Goal: Transaction & Acquisition: Purchase product/service

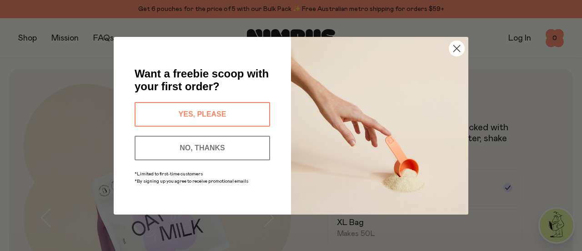
click at [456, 51] on circle "Close dialog" at bounding box center [456, 47] width 15 height 15
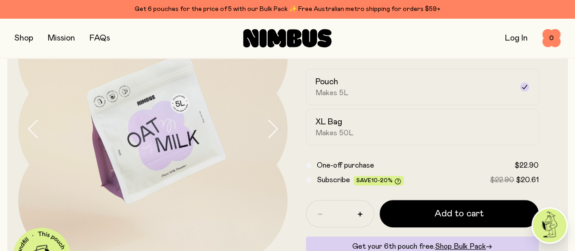
scroll to position [86, 0]
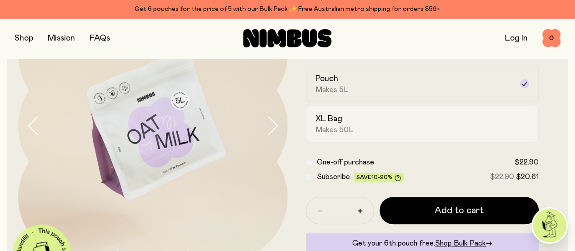
click at [422, 134] on div "XL Bag Makes 50L" at bounding box center [415, 123] width 198 height 21
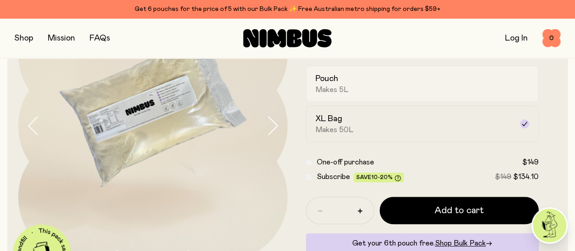
click at [425, 94] on div "Pouch Makes 5L" at bounding box center [415, 83] width 198 height 21
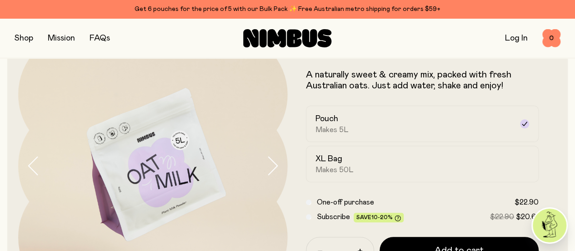
scroll to position [0, 0]
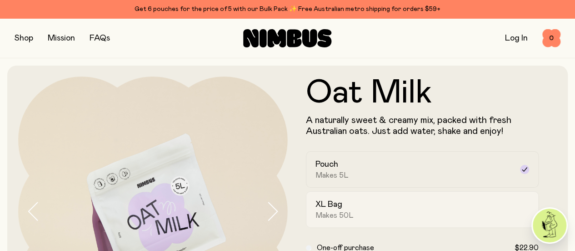
click at [375, 217] on div "XL Bag Makes 50L" at bounding box center [415, 209] width 198 height 21
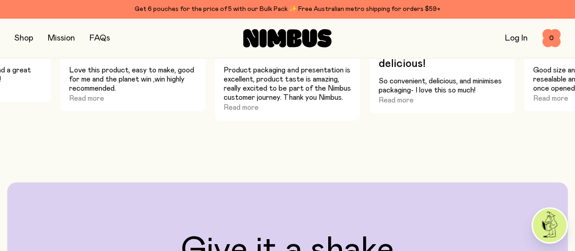
scroll to position [633, 0]
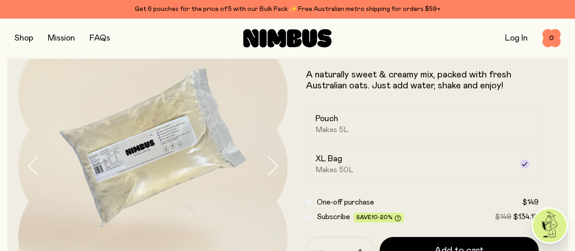
scroll to position [0, 0]
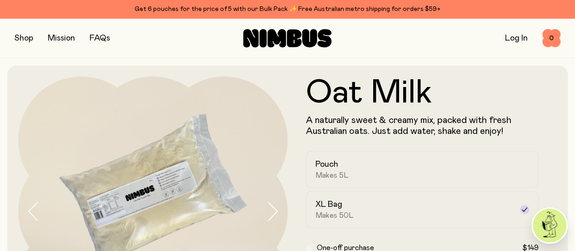
click at [66, 34] on link "Mission" at bounding box center [61, 38] width 27 height 8
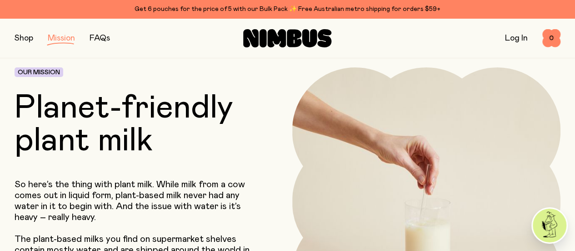
click at [104, 39] on link "FAQs" at bounding box center [100, 38] width 20 height 8
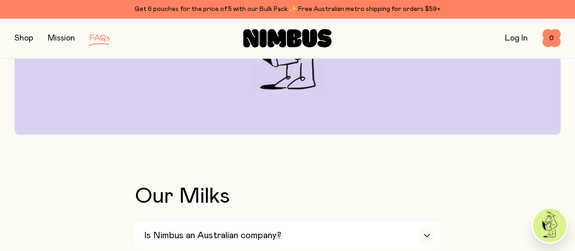
scroll to position [202, 0]
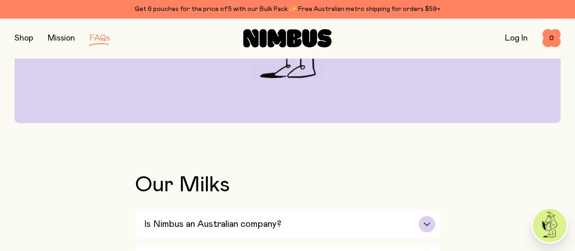
click at [415, 210] on div "Is Nimbus an Australian company?" at bounding box center [289, 223] width 291 height 27
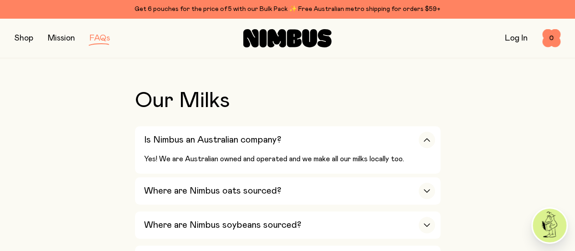
scroll to position [289, 0]
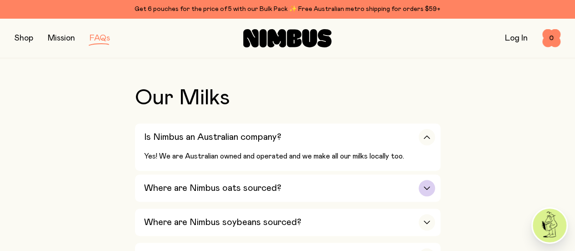
click at [297, 174] on div "Where are Nimbus oats sourced?" at bounding box center [289, 187] width 291 height 27
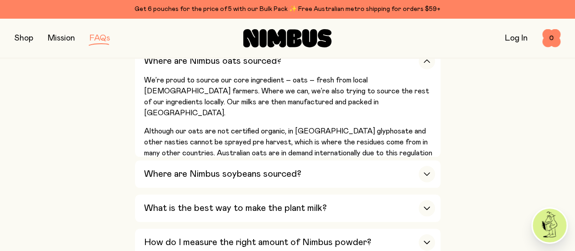
scroll to position [405, 0]
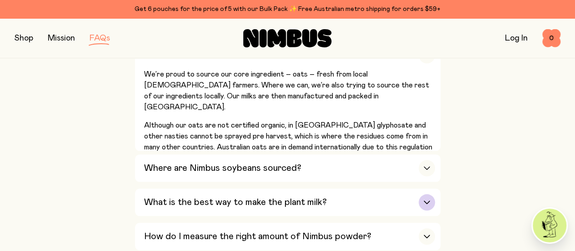
click at [370, 188] on div "What is the best way to make the plant milk?" at bounding box center [289, 201] width 291 height 27
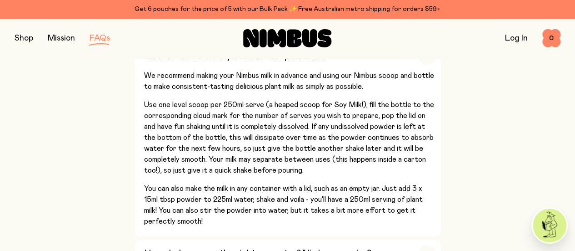
scroll to position [475, 0]
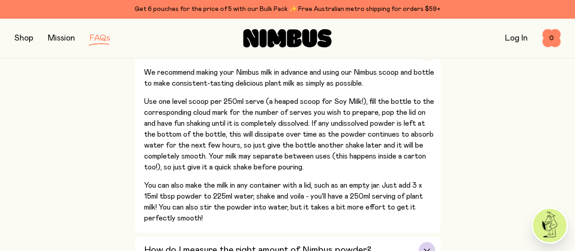
click at [370, 236] on div "How do I measure the right amount of Nimbus powder?" at bounding box center [289, 249] width 291 height 27
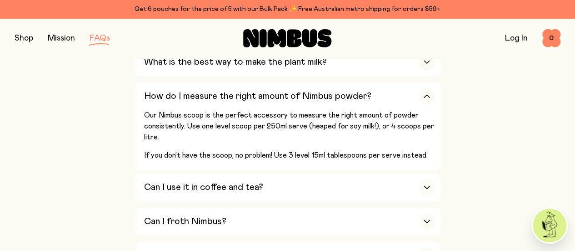
scroll to position [469, 0]
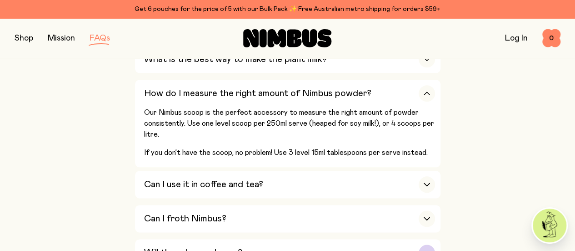
click at [415, 239] on div "Will there be any lumps?" at bounding box center [289, 252] width 291 height 27
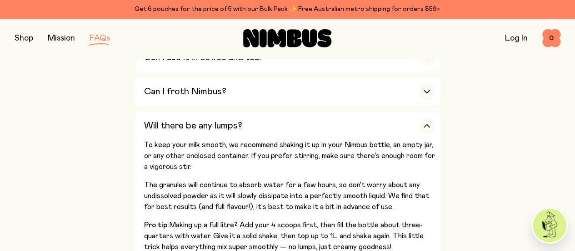
scroll to position [528, 0]
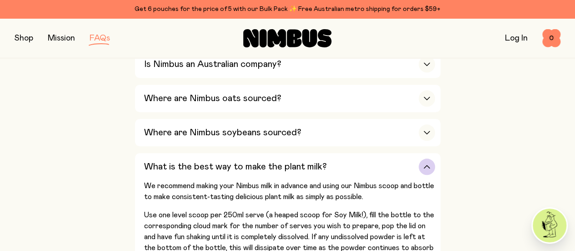
scroll to position [366, 0]
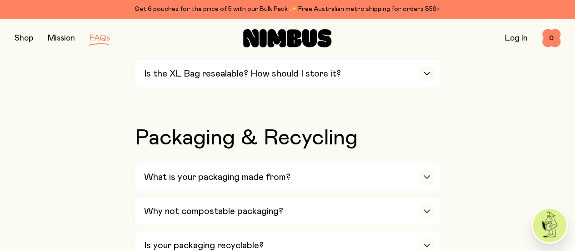
scroll to position [1098, 0]
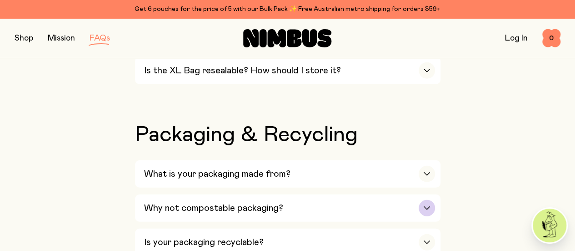
click at [417, 194] on div "Why not compostable packaging?" at bounding box center [289, 207] width 291 height 27
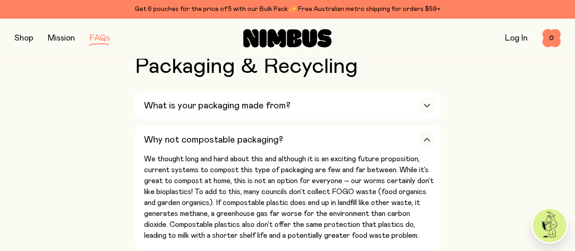
scroll to position [1169, 0]
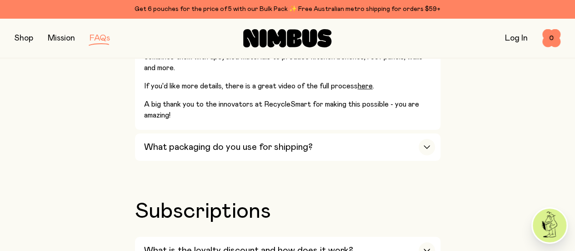
scroll to position [1722, 0]
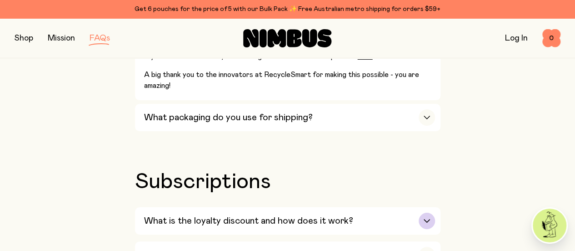
click at [383, 207] on div "What is the loyalty discount and how does it work?" at bounding box center [289, 220] width 291 height 27
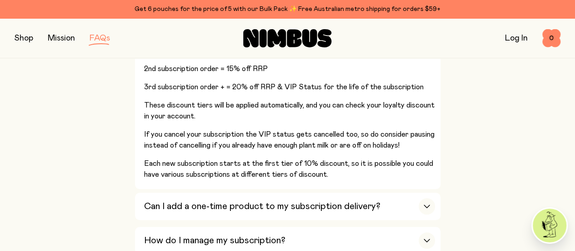
scroll to position [1944, 0]
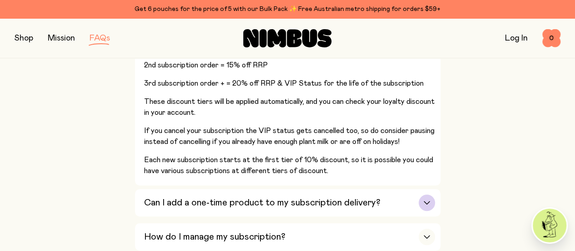
click at [388, 189] on div "Can I add a one-time product to my subscription delivery?" at bounding box center [289, 202] width 291 height 27
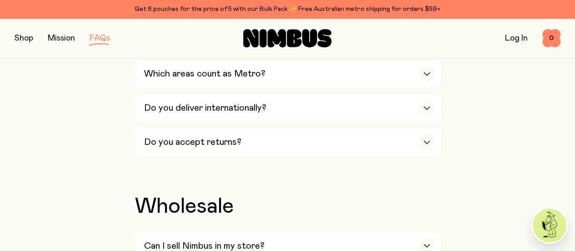
scroll to position [2367, 0]
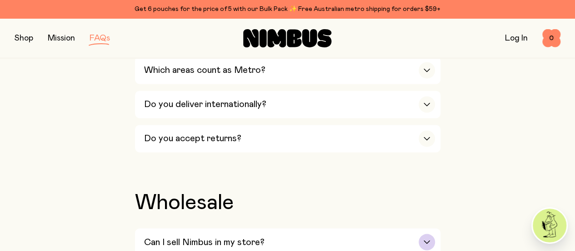
click at [405, 228] on div "Can I sell Nimbus in my store?" at bounding box center [289, 241] width 291 height 27
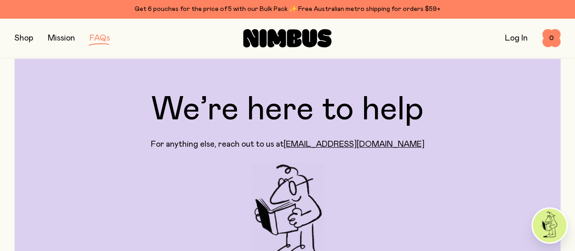
scroll to position [0, 0]
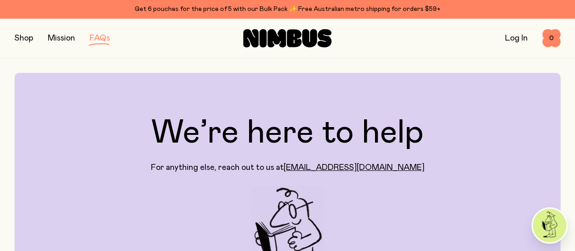
click at [23, 40] on button "button" at bounding box center [24, 38] width 19 height 13
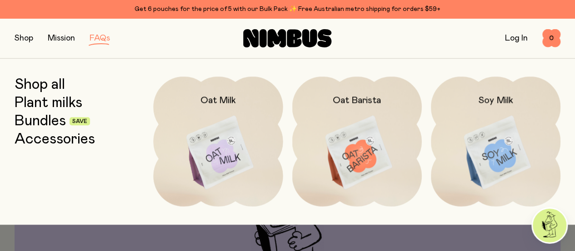
click at [60, 81] on link "Shop all" at bounding box center [40, 84] width 50 height 16
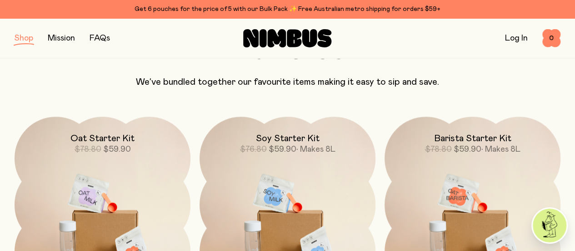
scroll to position [591, 0]
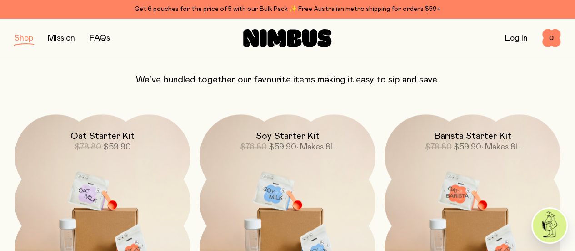
click at [169, 151] on img at bounding box center [103, 217] width 176 height 207
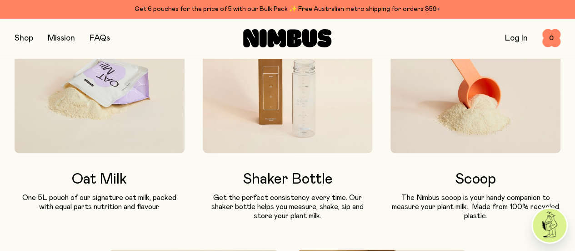
scroll to position [647, 0]
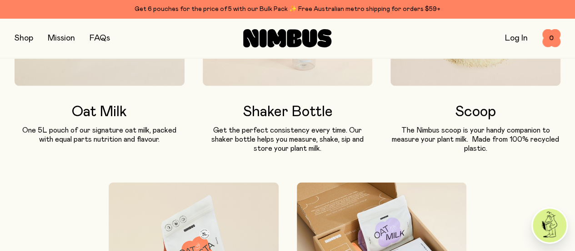
click at [419, 86] on img at bounding box center [476, 18] width 170 height 136
click at [449, 120] on h3 "Scoop" at bounding box center [476, 112] width 170 height 16
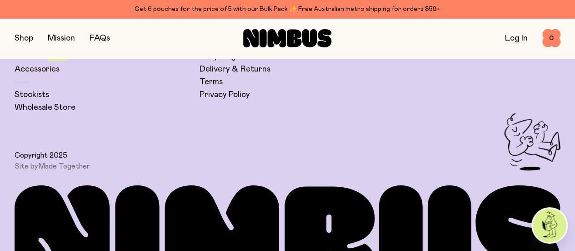
scroll to position [0, 0]
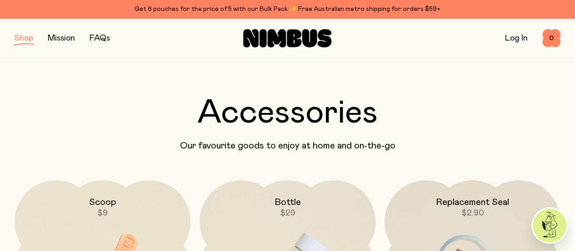
scroll to position [1253, 0]
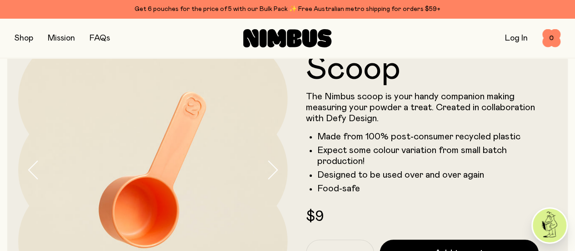
scroll to position [58, 0]
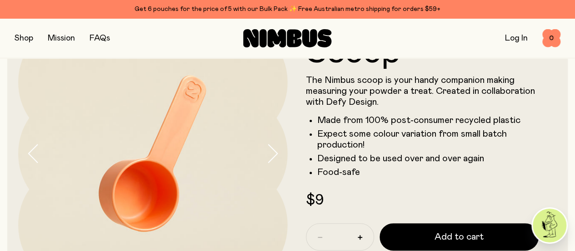
click at [279, 171] on button "button" at bounding box center [277, 154] width 22 height 270
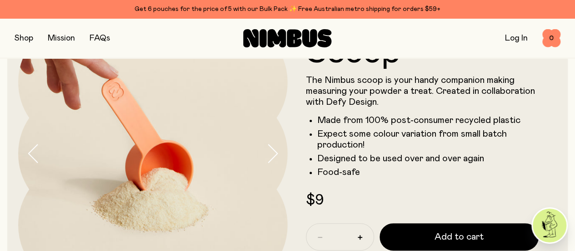
click at [270, 158] on icon "button" at bounding box center [272, 154] width 9 height 18
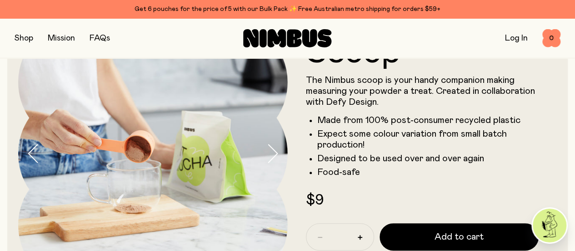
click at [270, 158] on icon "button" at bounding box center [272, 154] width 9 height 18
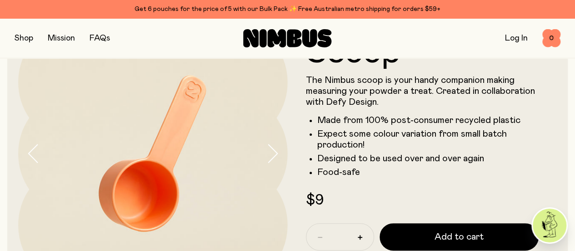
click at [270, 158] on icon "button" at bounding box center [272, 154] width 9 height 18
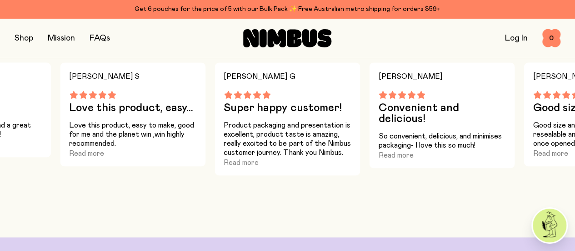
scroll to position [0, 0]
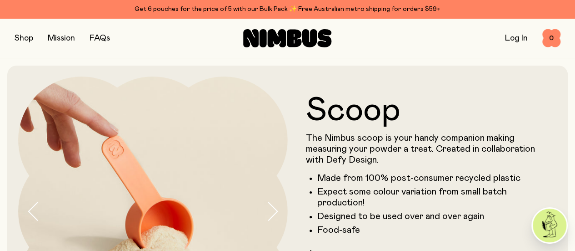
click at [107, 38] on link "FAQs" at bounding box center [100, 38] width 20 height 8
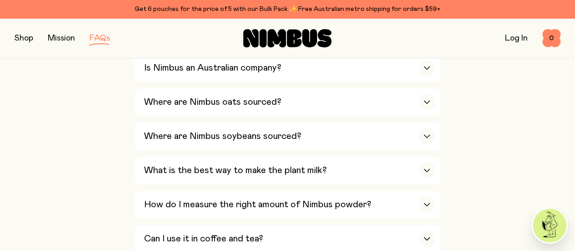
scroll to position [361, 0]
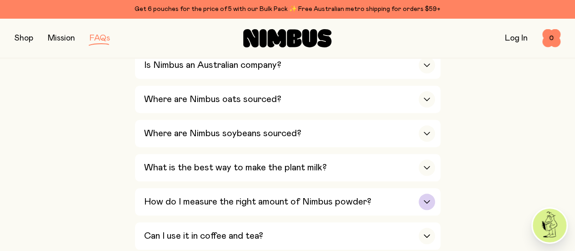
click at [401, 188] on div "How do I measure the right amount of Nimbus powder?" at bounding box center [289, 201] width 291 height 27
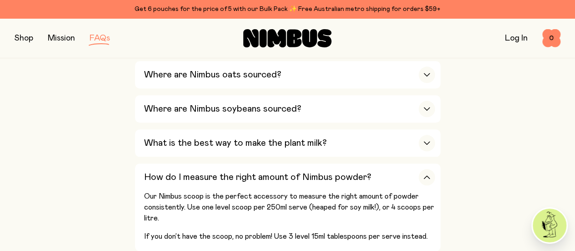
scroll to position [0, 0]
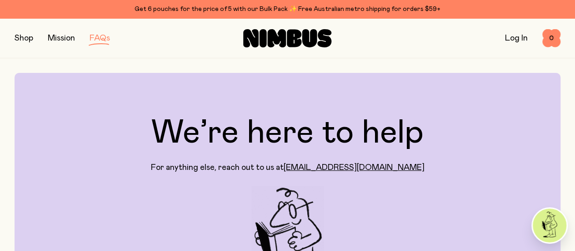
click at [290, 18] on div "Shop Mission FAQs Log In 0 0" at bounding box center [288, 38] width 546 height 40
click at [335, 45] on div at bounding box center [288, 38] width 182 height 18
click at [312, 47] on div "Shop Mission FAQs Log In 0 0" at bounding box center [288, 38] width 546 height 40
click at [299, 40] on icon at bounding box center [294, 38] width 15 height 18
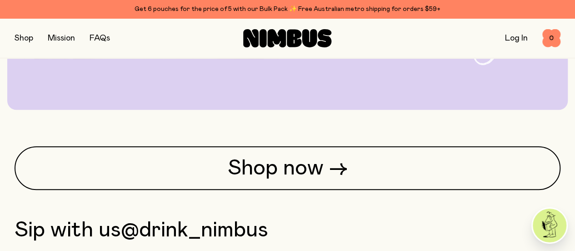
scroll to position [2064, 0]
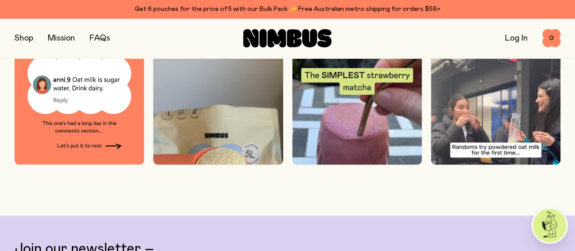
scroll to position [2275, 0]
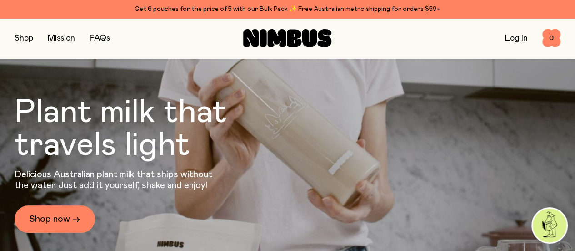
click at [514, 36] on link "Log In" at bounding box center [516, 38] width 23 height 8
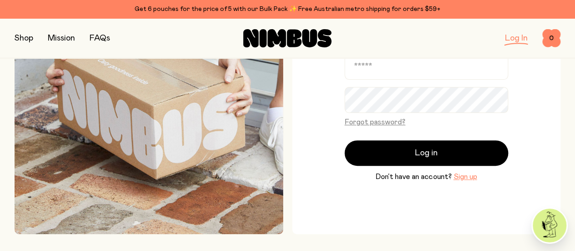
scroll to position [105, 0]
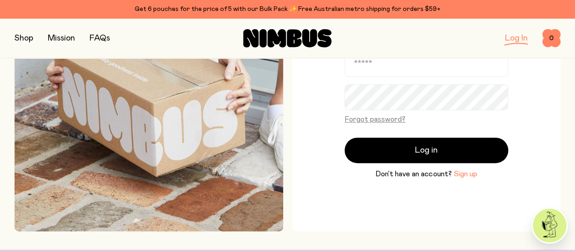
click at [469, 173] on button "Sign up" at bounding box center [466, 173] width 24 height 11
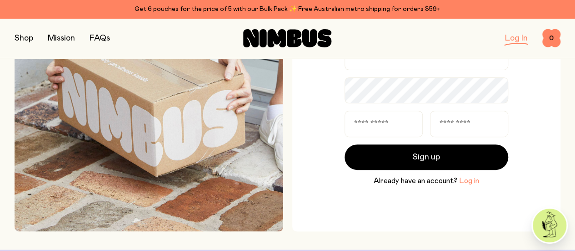
click at [467, 179] on button "Log in" at bounding box center [469, 180] width 20 height 11
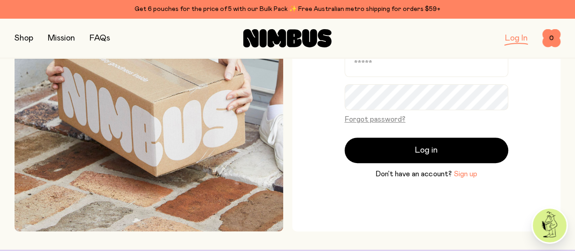
scroll to position [112, 0]
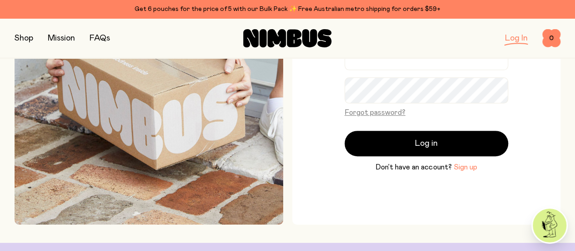
click at [463, 166] on button "Sign up" at bounding box center [466, 166] width 24 height 11
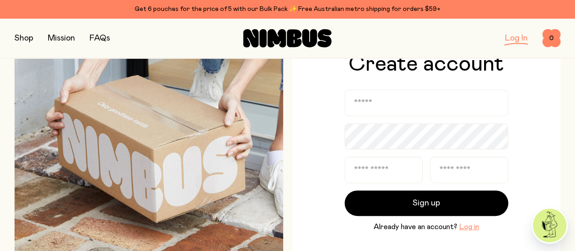
scroll to position [58, 0]
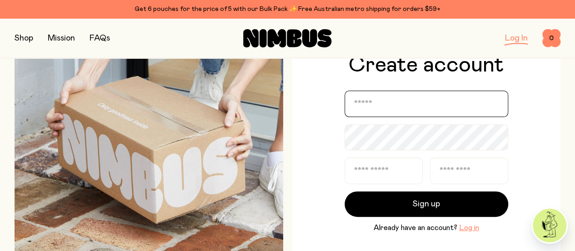
click at [378, 109] on input "email" at bounding box center [427, 104] width 164 height 26
type input "**********"
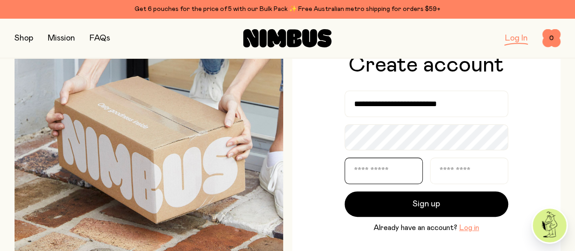
type input "**********"
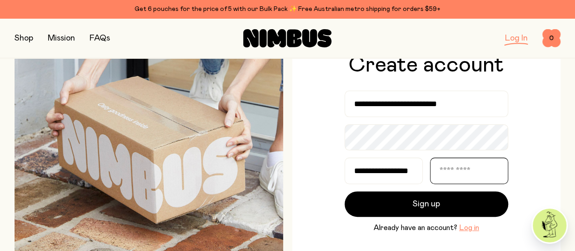
type input "******"
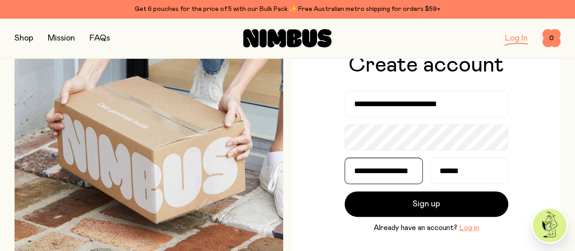
click at [413, 168] on input "**********" at bounding box center [384, 170] width 78 height 26
click at [411, 172] on input "**********" at bounding box center [384, 170] width 78 height 26
type input "**********"
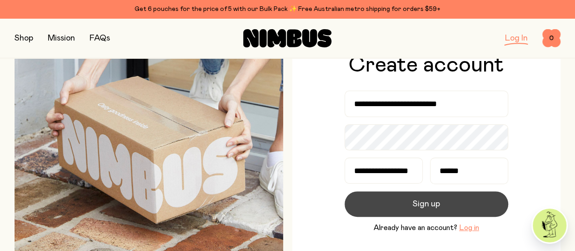
click at [463, 206] on button "Sign up" at bounding box center [427, 203] width 164 height 25
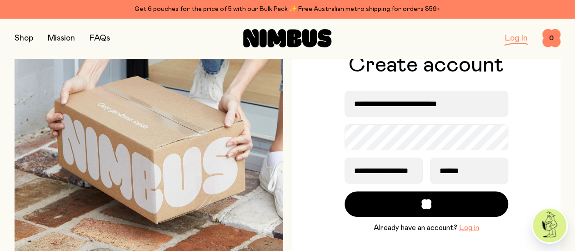
scroll to position [0, 0]
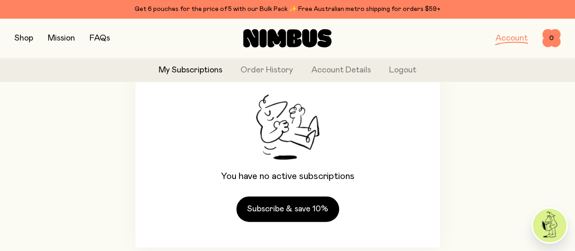
scroll to position [173, 0]
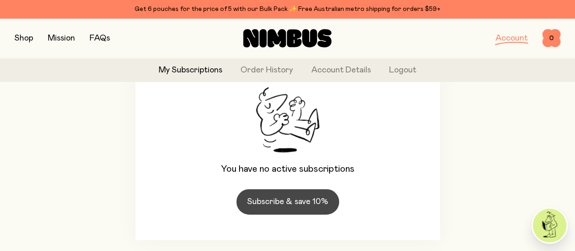
click at [310, 189] on link "Subscribe & save 10%" at bounding box center [288, 201] width 103 height 25
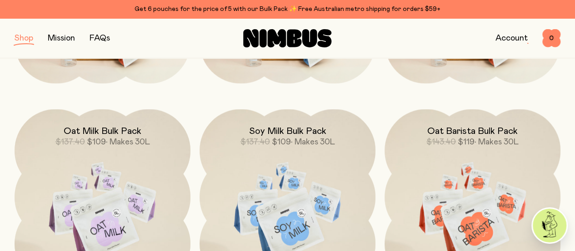
scroll to position [807, 0]
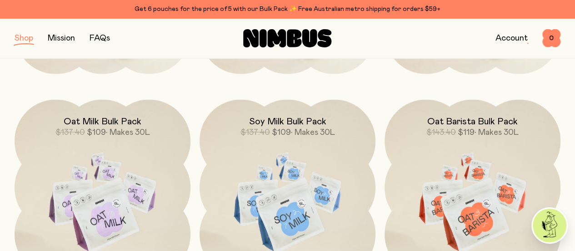
click at [164, 138] on img at bounding box center [103, 202] width 176 height 207
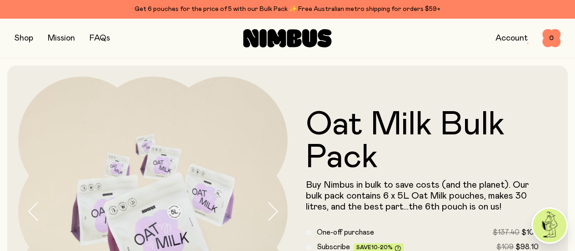
click at [25, 40] on button "button" at bounding box center [24, 38] width 19 height 13
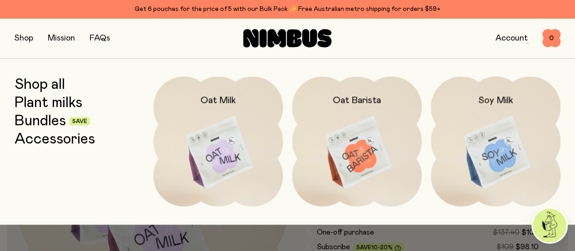
click at [194, 147] on img at bounding box center [218, 152] width 130 height 152
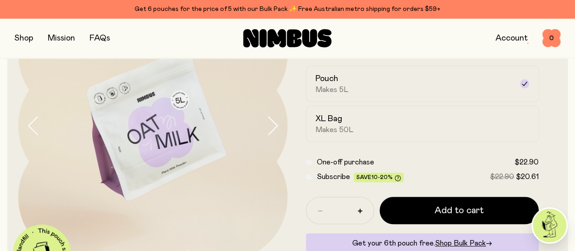
scroll to position [91, 0]
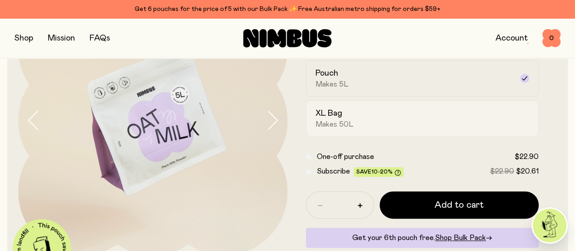
click at [426, 129] on div "XL Bag Makes 50L" at bounding box center [415, 118] width 198 height 21
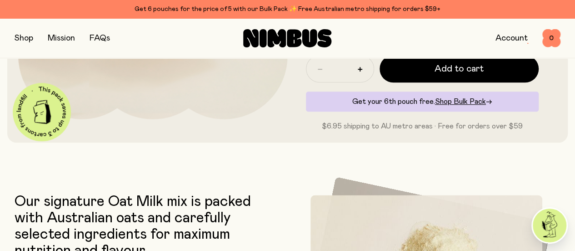
scroll to position [217, 0]
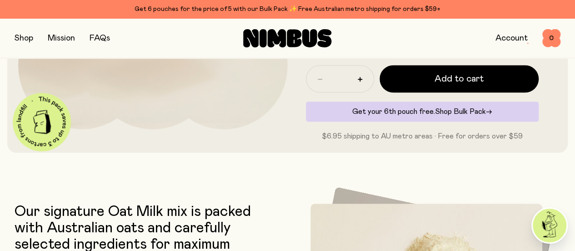
click at [467, 115] on span "Shop Bulk Pack" at bounding box center [460, 111] width 51 height 7
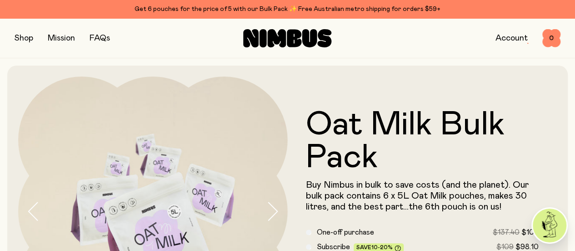
click at [33, 40] on button "button" at bounding box center [24, 38] width 19 height 13
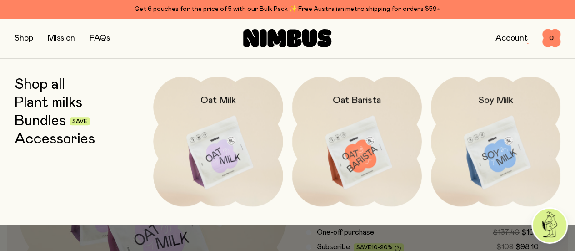
click at [213, 151] on img at bounding box center [218, 152] width 130 height 152
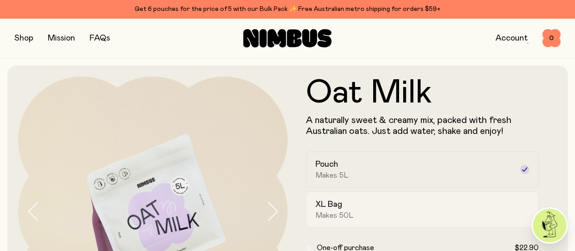
click at [430, 220] on div "XL Bag Makes 50L" at bounding box center [415, 209] width 198 height 21
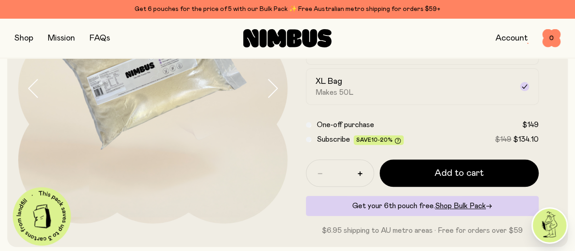
scroll to position [133, 0]
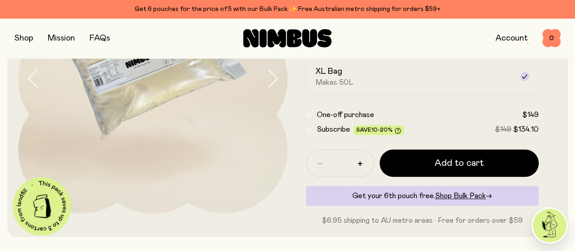
click at [341, 133] on span "Subscribe" at bounding box center [333, 129] width 33 height 7
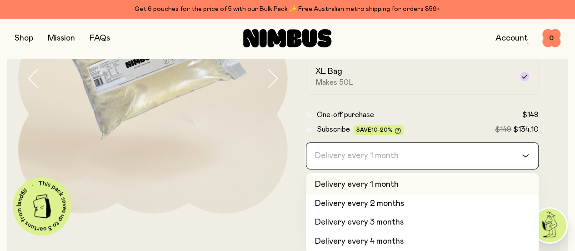
click at [399, 169] on div "Delivery every 1 month" at bounding box center [415, 155] width 216 height 26
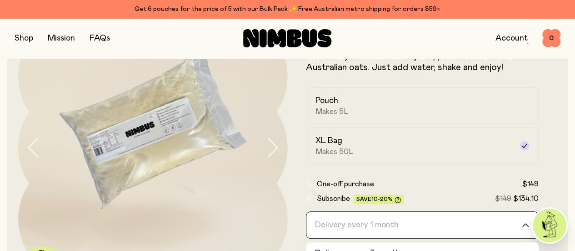
scroll to position [54, 0]
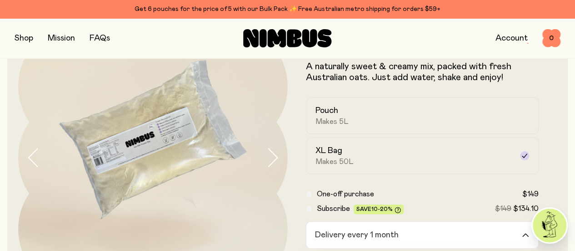
click at [274, 161] on button "button" at bounding box center [277, 158] width 22 height 270
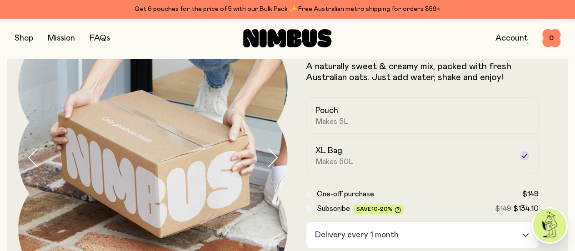
click at [274, 161] on button "button" at bounding box center [277, 158] width 22 height 270
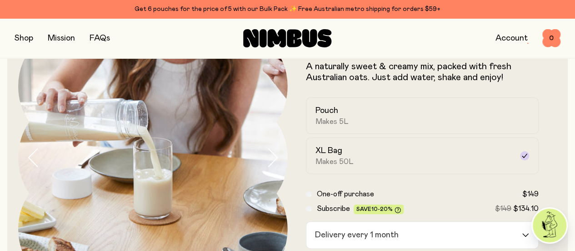
click at [274, 161] on button "button" at bounding box center [277, 158] width 22 height 270
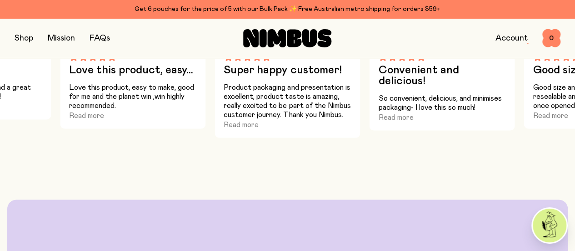
scroll to position [651, 0]
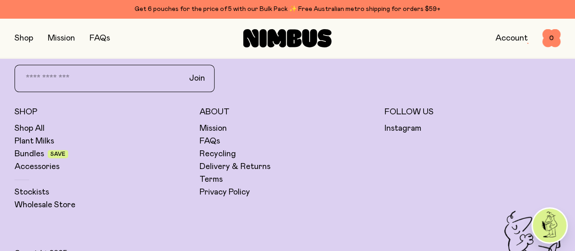
scroll to position [2267, 0]
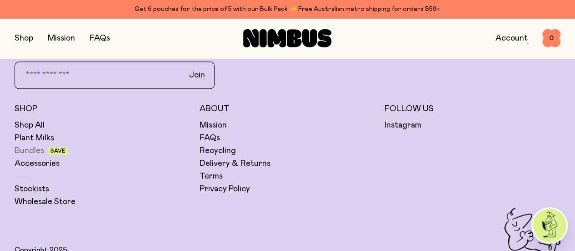
click at [44, 145] on link "Bundles" at bounding box center [30, 150] width 30 height 11
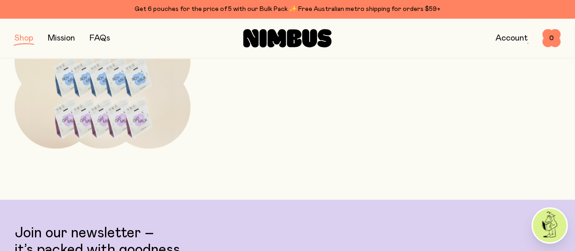
scroll to position [629, 0]
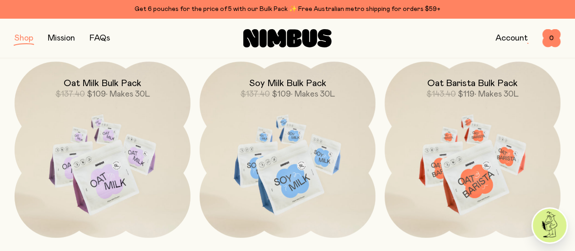
scroll to position [328, 0]
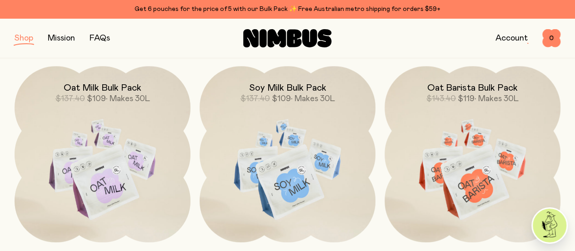
drag, startPoint x: 575, startPoint y: 101, endPoint x: 582, endPoint y: 97, distance: 7.9
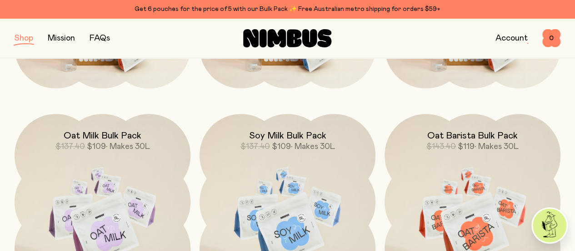
scroll to position [283, 0]
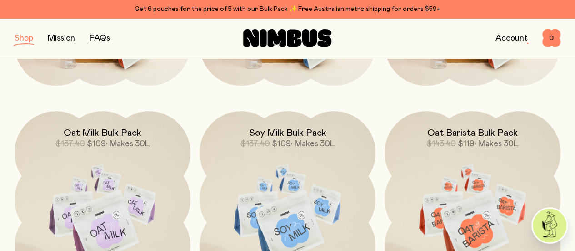
click at [109, 41] on link "FAQs" at bounding box center [100, 38] width 20 height 8
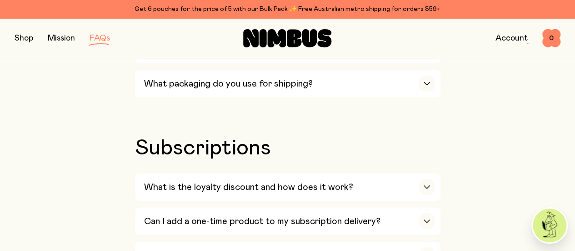
scroll to position [1131, 0]
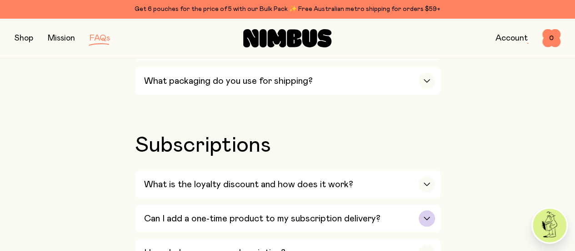
click at [381, 205] on div "Can I add a one-time product to my subscription delivery?" at bounding box center [289, 218] width 291 height 27
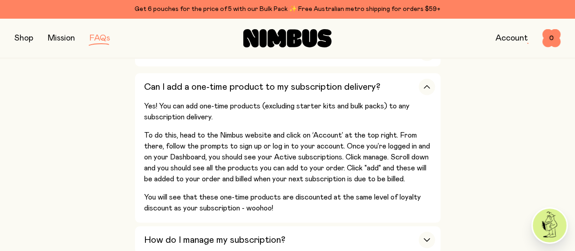
scroll to position [1265, 0]
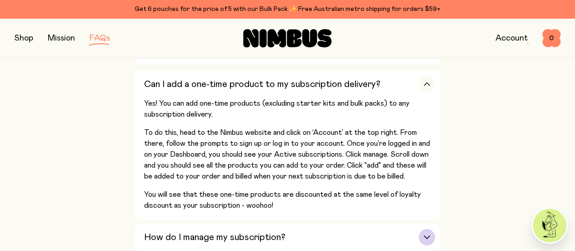
click at [365, 223] on div "How do I manage my subscription?" at bounding box center [289, 236] width 291 height 27
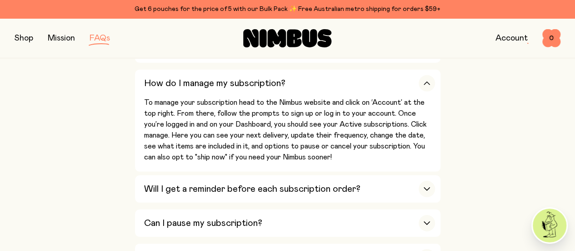
scroll to position [1303, 0]
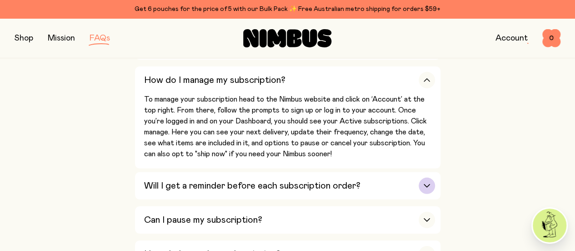
click at [370, 172] on div "Will I get a reminder before each subscription order?" at bounding box center [289, 185] width 291 height 27
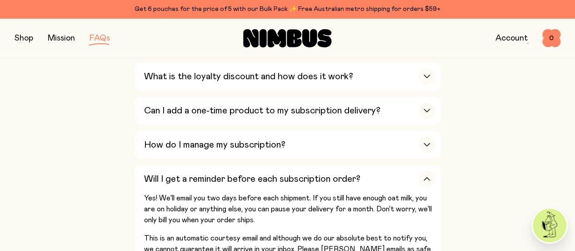
scroll to position [1236, 0]
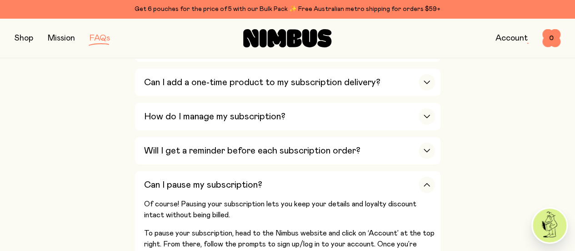
scroll to position [1270, 0]
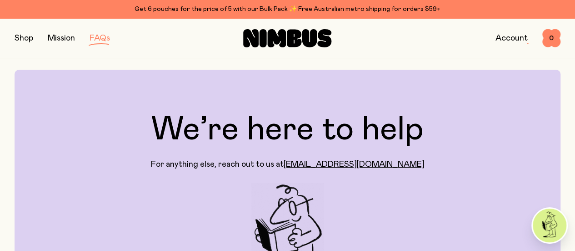
scroll to position [0, 0]
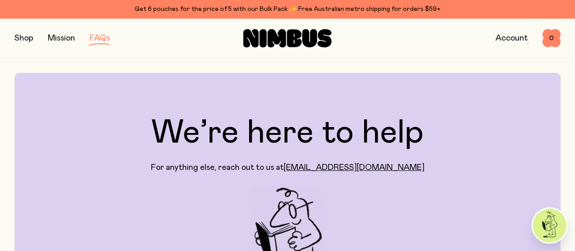
click at [26, 33] on button "button" at bounding box center [24, 38] width 19 height 13
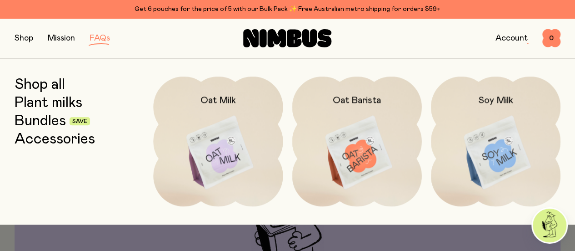
click at [40, 103] on link "Plant milks" at bounding box center [49, 103] width 68 height 16
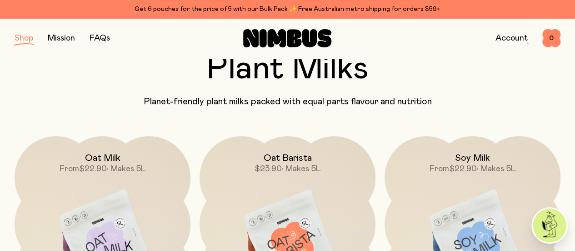
scroll to position [81, 0]
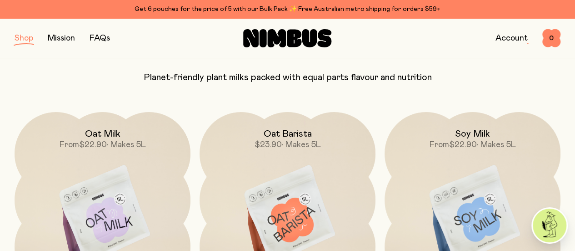
click at [28, 37] on button "button" at bounding box center [24, 38] width 19 height 13
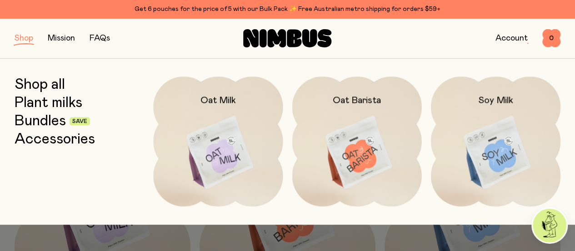
click at [53, 146] on link "Accessories" at bounding box center [55, 139] width 81 height 16
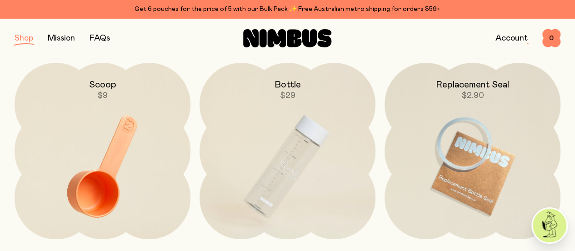
scroll to position [128, 0]
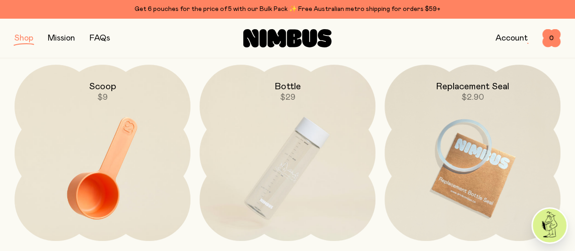
click at [28, 41] on button "button" at bounding box center [24, 38] width 19 height 13
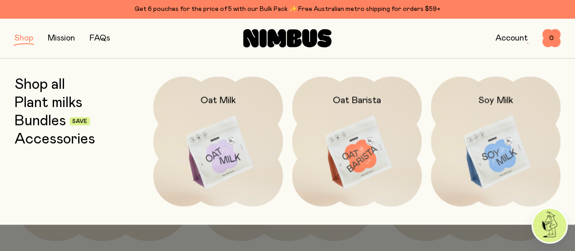
click at [51, 121] on link "Bundles" at bounding box center [40, 121] width 51 height 16
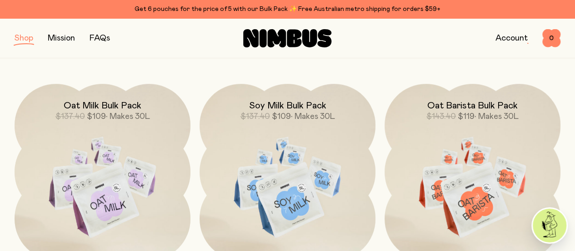
scroll to position [309, 0]
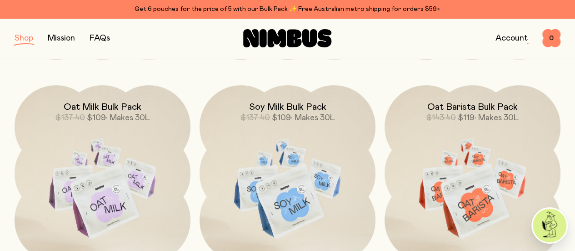
click at [207, 60] on div "Oat Starter Kit $78.80 $59.90 Soy Starter Kit $76.80 $59.90 • Makes 8L Barista …" at bounding box center [288, 173] width 546 height 579
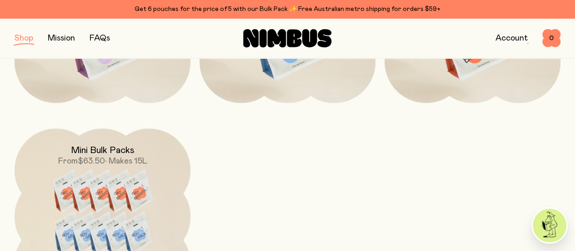
scroll to position [470, 0]
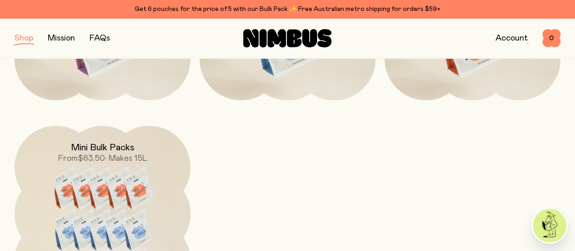
click at [99, 126] on img at bounding box center [103, 236] width 176 height 220
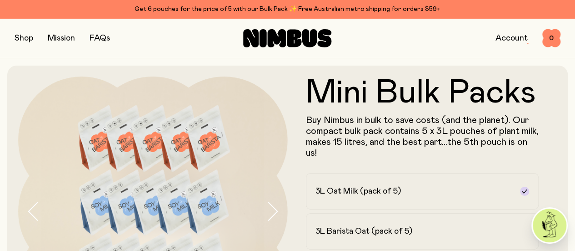
click at [26, 40] on button "button" at bounding box center [24, 38] width 19 height 13
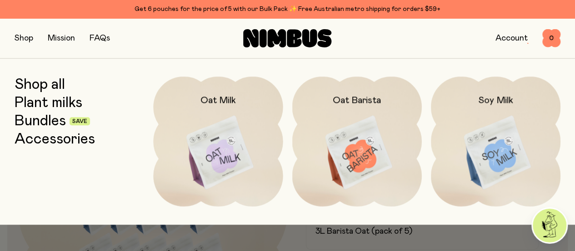
click at [43, 108] on link "Plant milks" at bounding box center [49, 103] width 68 height 16
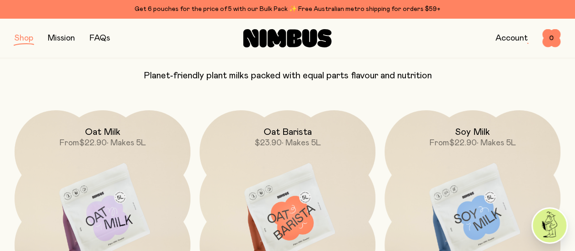
scroll to position [95, 0]
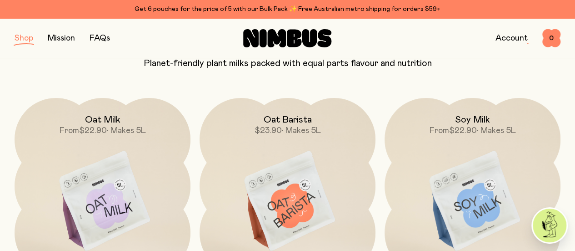
click at [108, 183] on img at bounding box center [103, 201] width 176 height 207
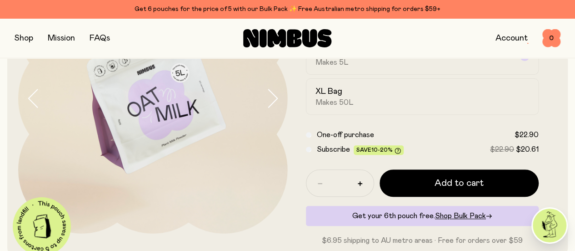
scroll to position [133, 0]
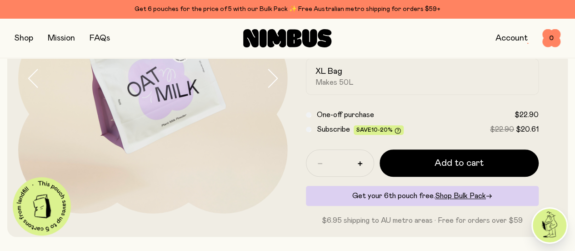
click at [350, 133] on span "Subscribe" at bounding box center [333, 129] width 33 height 7
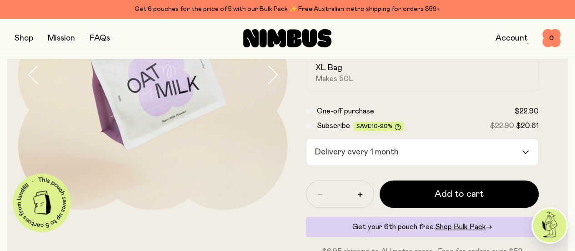
scroll to position [143, 0]
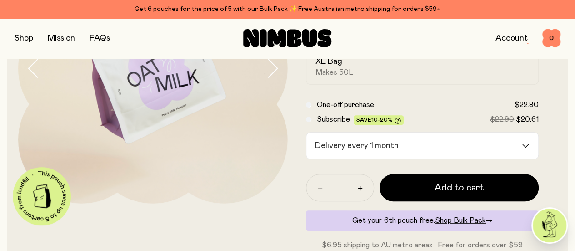
click at [405, 159] on div "Delivery every 1 month" at bounding box center [415, 145] width 216 height 26
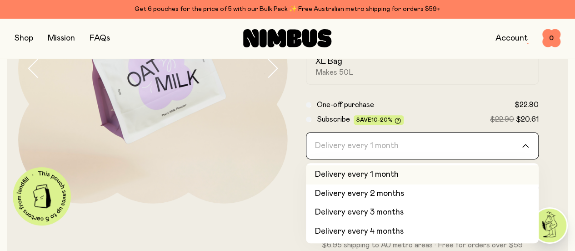
click at [400, 203] on li "Delivery every 2 months" at bounding box center [422, 193] width 233 height 19
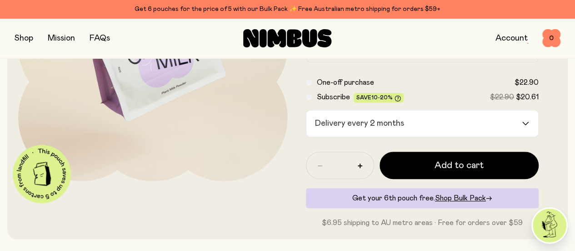
scroll to position [155, 0]
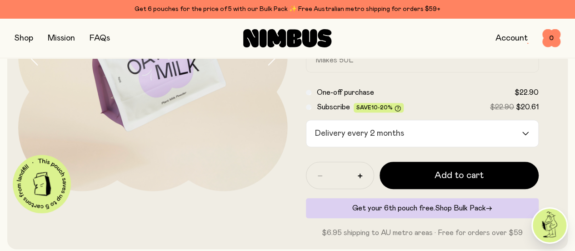
click at [476, 212] on span "Shop Bulk Pack" at bounding box center [460, 207] width 51 height 7
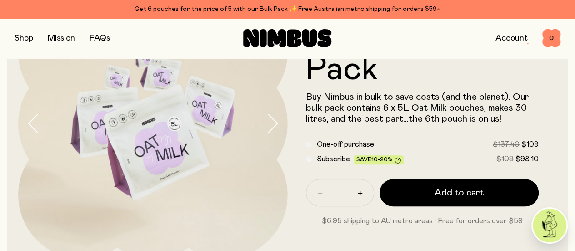
scroll to position [78, 0]
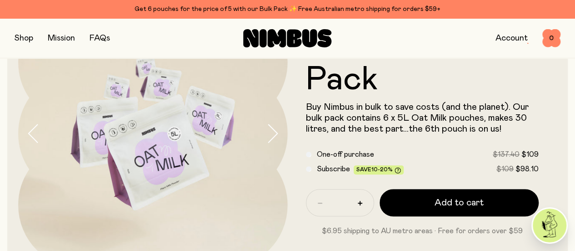
click at [350, 172] on span "Subscribe" at bounding box center [333, 168] width 33 height 7
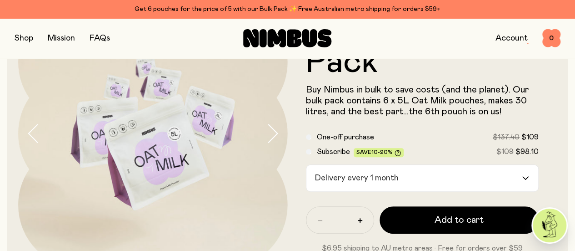
click at [574, 118] on header "Oat Milk Bulk Pack Buy Nimbus in bulk to save costs (and the planet). Our bulk …" at bounding box center [287, 134] width 575 height 292
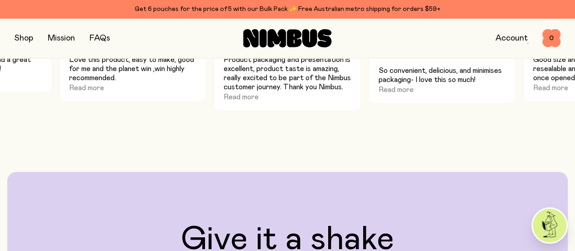
scroll to position [0, 0]
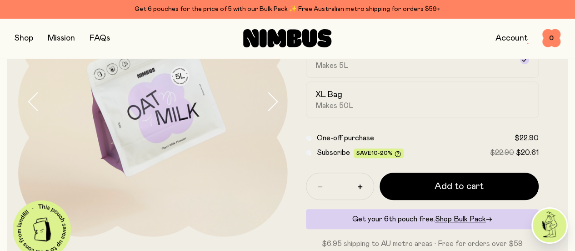
scroll to position [100, 0]
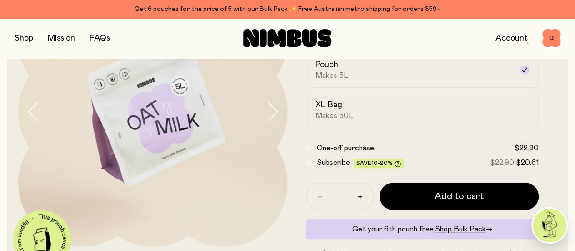
click at [346, 187] on form "Oat Milk A naturally sweet & creamy mix, packed with fresh Australian oats. Jus…" at bounding box center [423, 118] width 270 height 282
click at [341, 166] on span "Subscribe" at bounding box center [333, 162] width 33 height 7
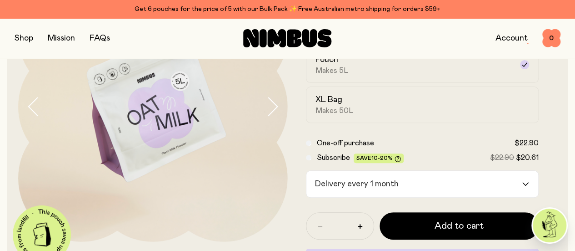
scroll to position [98, 0]
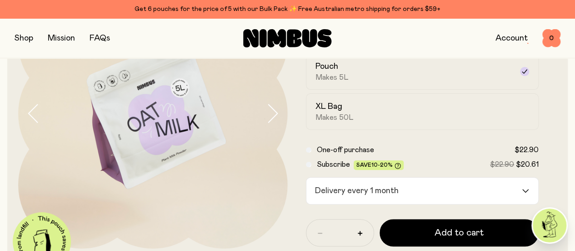
click at [575, 30] on div "Shop Mission FAQs Account 0 0" at bounding box center [287, 38] width 575 height 40
click at [426, 204] on input "Search for option" at bounding box center [462, 190] width 119 height 26
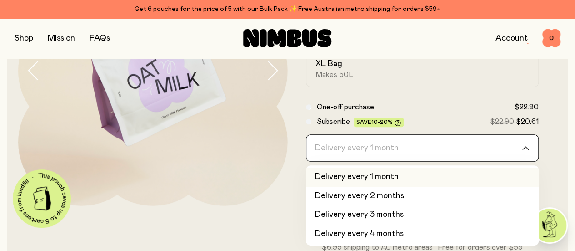
scroll to position [161, 0]
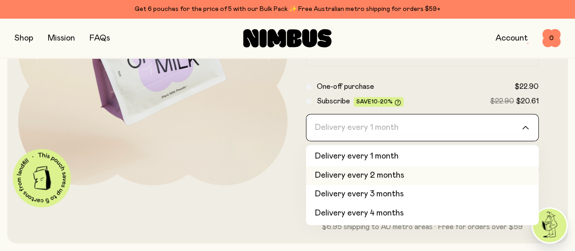
click at [416, 185] on li "Delivery every 2 months" at bounding box center [422, 175] width 233 height 19
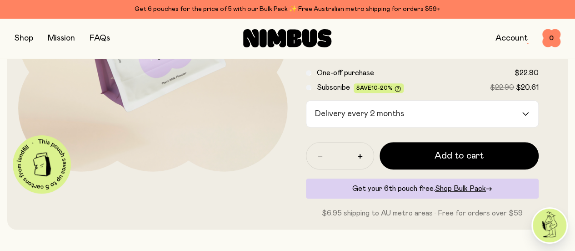
scroll to position [168, 0]
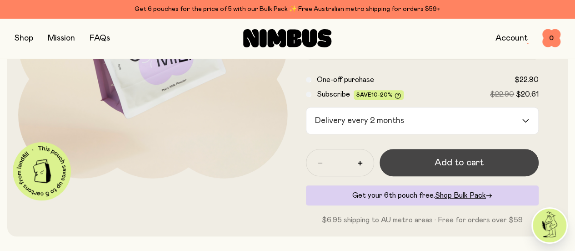
click at [465, 169] on span "Add to cart" at bounding box center [459, 162] width 49 height 13
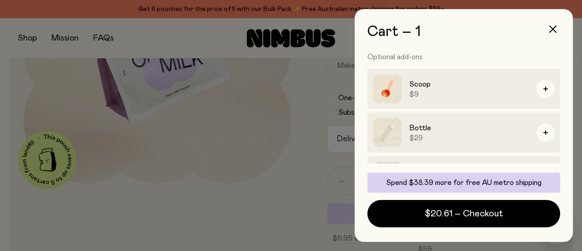
scroll to position [133, 0]
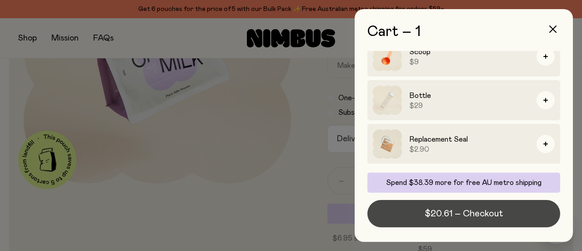
click at [478, 211] on span "$20.61 – Checkout" at bounding box center [464, 213] width 78 height 13
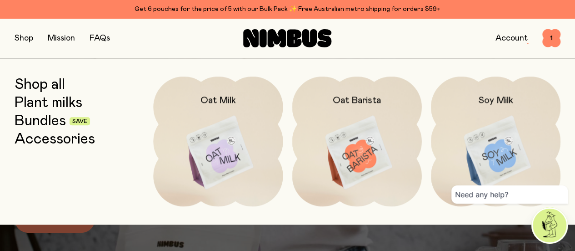
click at [54, 125] on link "Bundles" at bounding box center [40, 121] width 51 height 16
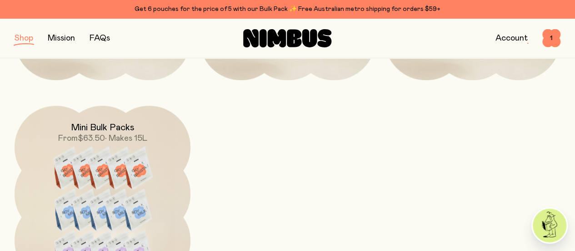
scroll to position [496, 0]
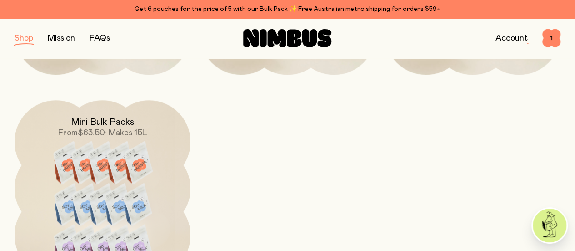
click at [109, 124] on img at bounding box center [103, 210] width 176 height 220
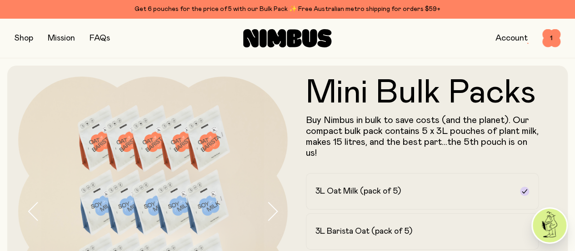
click at [28, 43] on button "button" at bounding box center [24, 38] width 19 height 13
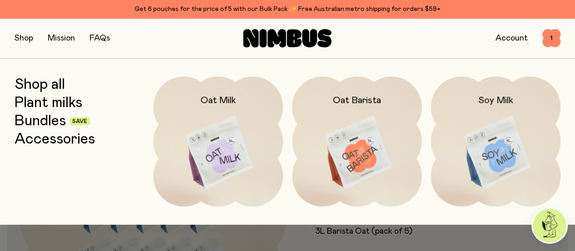
click at [43, 121] on link "Bundles" at bounding box center [40, 121] width 51 height 16
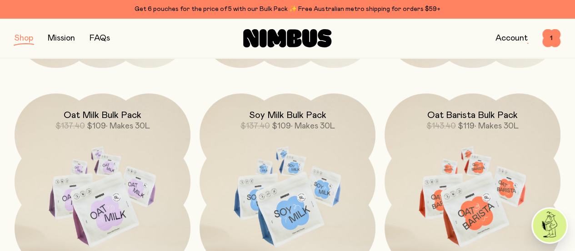
scroll to position [303, 0]
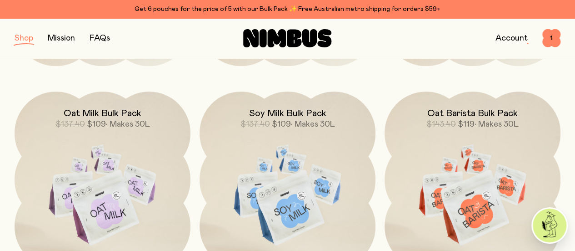
click at [96, 133] on img at bounding box center [103, 194] width 176 height 207
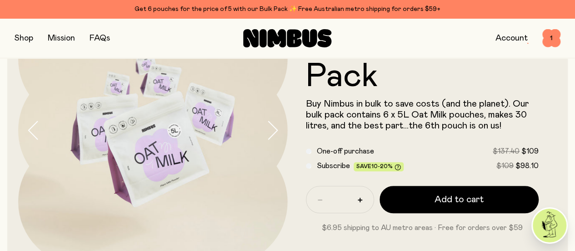
scroll to position [88, 0]
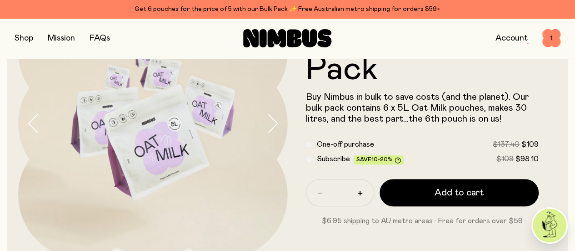
click at [350, 161] on span "Subscribe" at bounding box center [333, 158] width 33 height 7
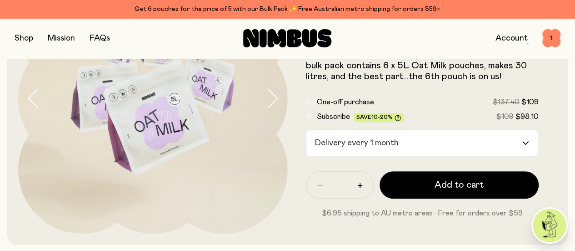
scroll to position [103, 0]
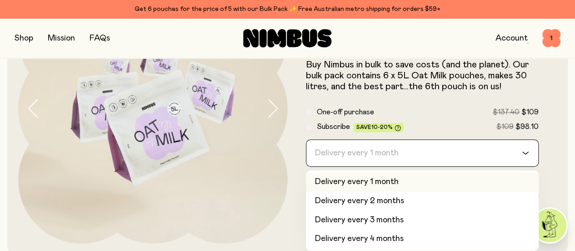
click at [463, 152] on input "Search for option" at bounding box center [417, 153] width 210 height 26
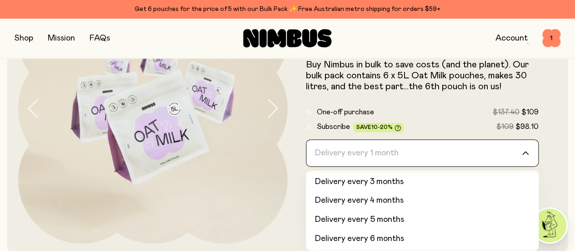
scroll to position [131, 0]
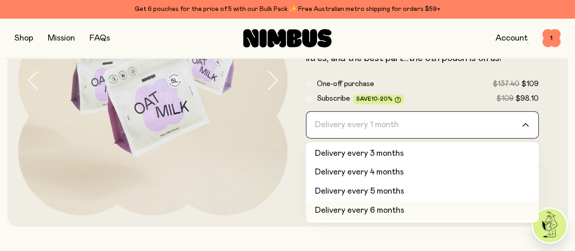
click at [403, 214] on li "Delivery every 6 months" at bounding box center [422, 210] width 233 height 19
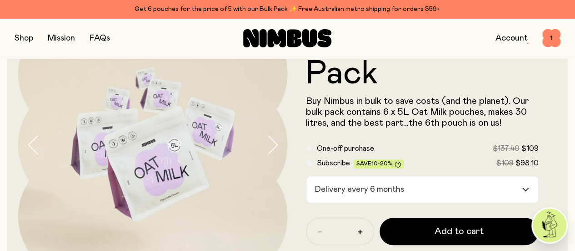
scroll to position [76, 0]
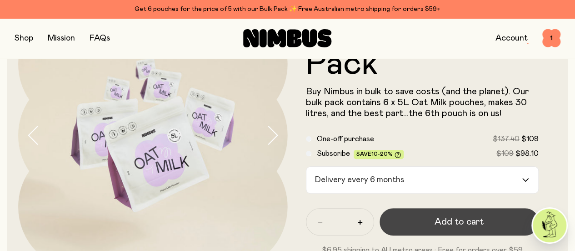
click at [445, 224] on span "Add to cart" at bounding box center [459, 221] width 49 height 13
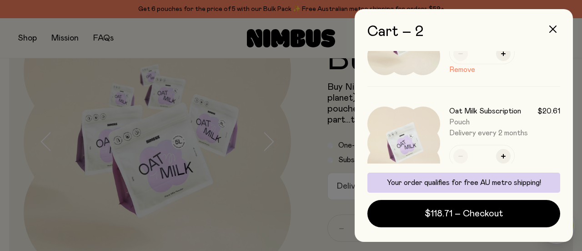
scroll to position [69, 0]
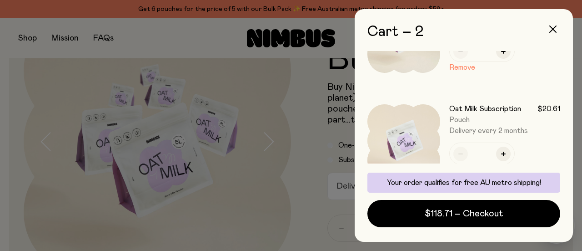
click at [485, 156] on input "*" at bounding box center [482, 153] width 21 height 14
type input "*"
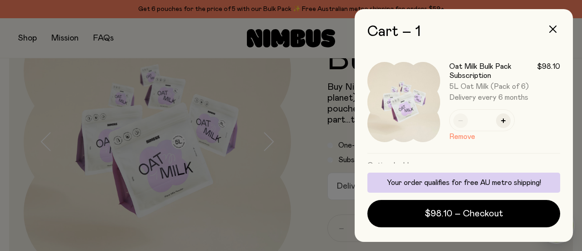
scroll to position [0, 0]
click at [554, 29] on icon "button" at bounding box center [553, 28] width 7 height 7
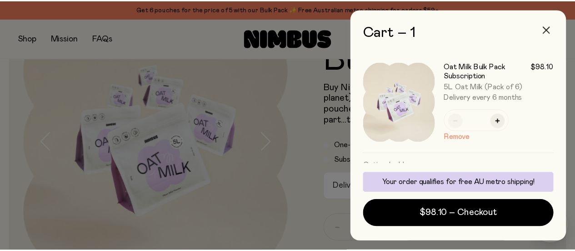
scroll to position [76, 0]
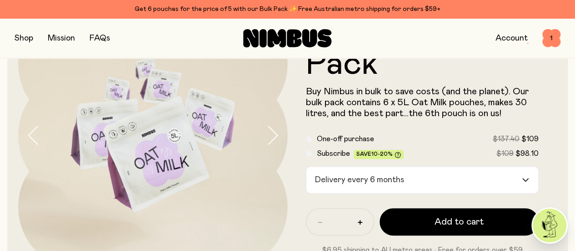
click at [18, 40] on button "button" at bounding box center [24, 38] width 19 height 13
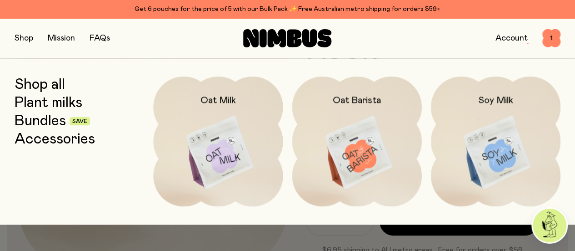
click at [49, 122] on link "Bundles" at bounding box center [40, 121] width 51 height 16
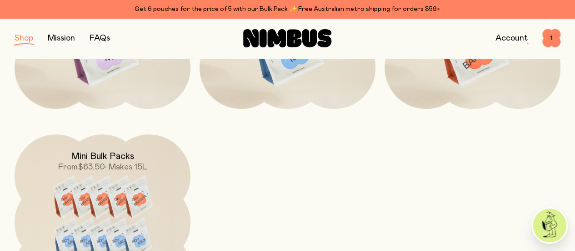
scroll to position [486, 0]
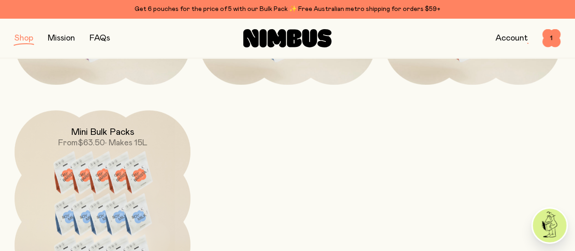
click at [78, 156] on img at bounding box center [103, 220] width 176 height 220
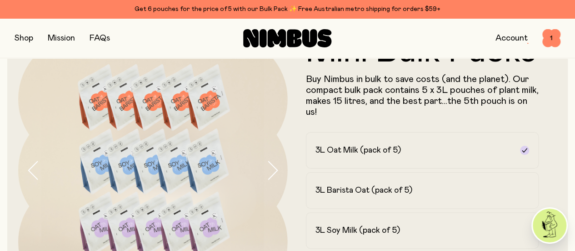
scroll to position [33, 0]
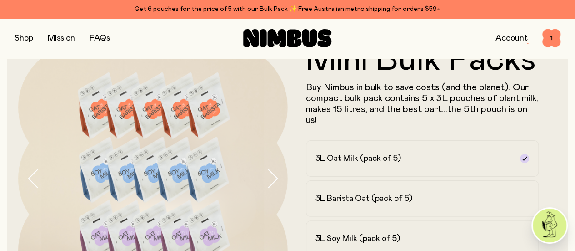
drag, startPoint x: 575, startPoint y: 50, endPoint x: 581, endPoint y: 50, distance: 6.4
click at [575, 50] on html "Get 6 pouches for the price of 5 with our Bulk Pack ✨ Free Australian metro shi…" at bounding box center [287, 92] width 575 height 251
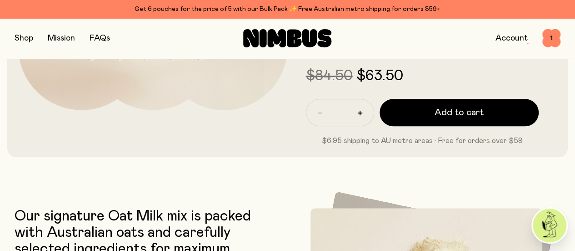
scroll to position [242, 0]
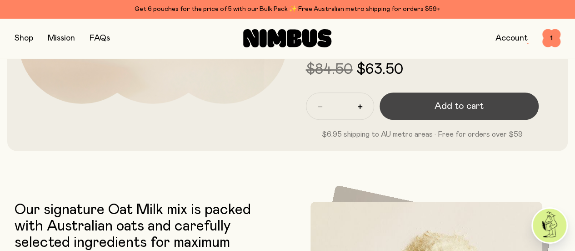
click at [469, 120] on button "Add to cart" at bounding box center [460, 105] width 160 height 27
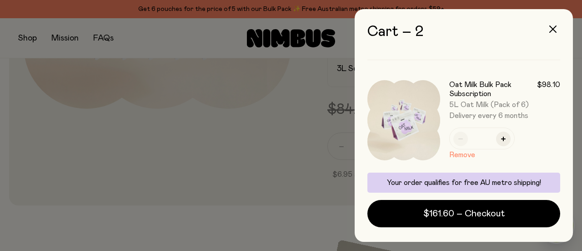
scroll to position [88, 0]
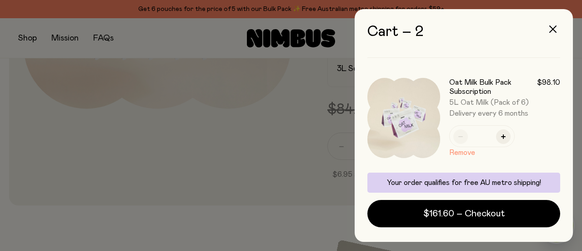
click at [469, 155] on button "Remove" at bounding box center [462, 152] width 26 height 11
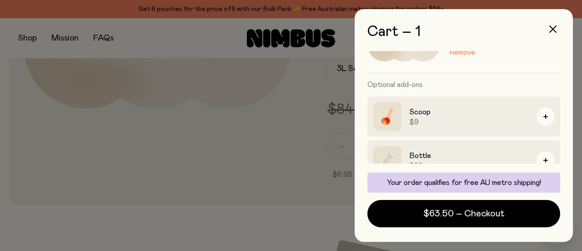
scroll to position [77, 0]
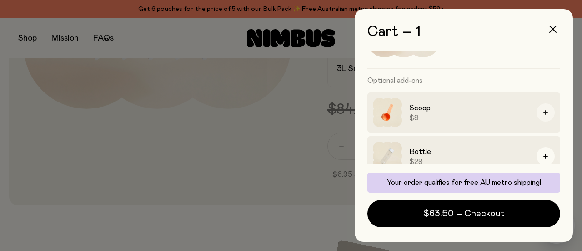
click at [544, 113] on icon "button" at bounding box center [546, 112] width 5 height 5
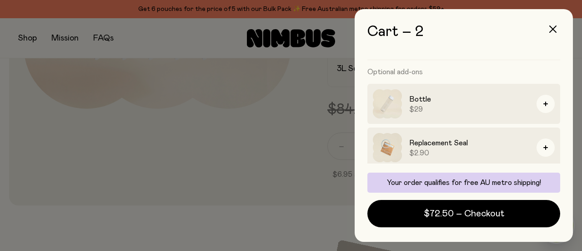
scroll to position [193, 0]
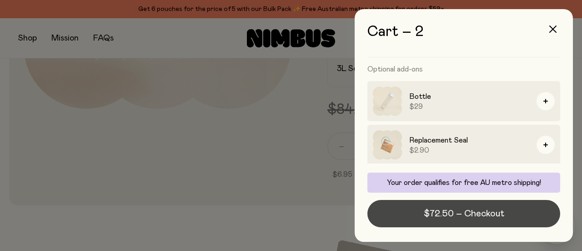
click at [482, 216] on span "$72.50 – Checkout" at bounding box center [464, 213] width 81 height 13
